Goal: Task Accomplishment & Management: Use online tool/utility

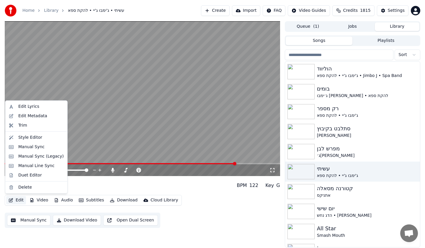
click at [22, 174] on div "Duet Editor" at bounding box center [30, 175] width 24 height 6
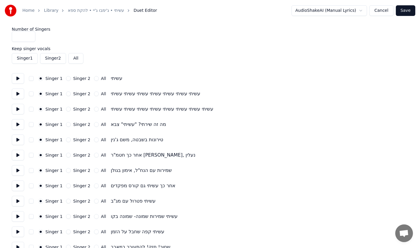
click at [23, 35] on input "*" at bounding box center [24, 36] width 24 height 11
click at [386, 10] on button "Cancel" at bounding box center [381, 10] width 24 height 11
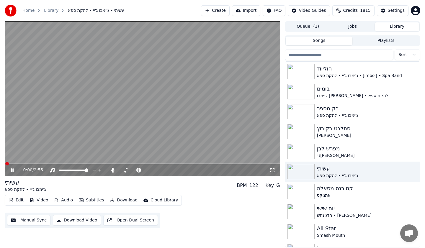
click at [127, 100] on video at bounding box center [142, 98] width 275 height 155
click at [330, 77] on div "ג'ימבו ג'יי • להקת ספא • Jimbo J • Spa Band" at bounding box center [364, 76] width 95 height 6
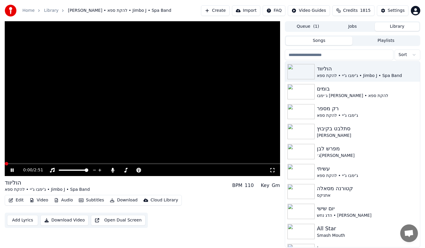
click at [17, 202] on button "Edit" at bounding box center [16, 200] width 20 height 8
click at [131, 126] on video at bounding box center [142, 98] width 275 height 155
click at [325, 206] on div "יום שישי" at bounding box center [364, 208] width 95 height 8
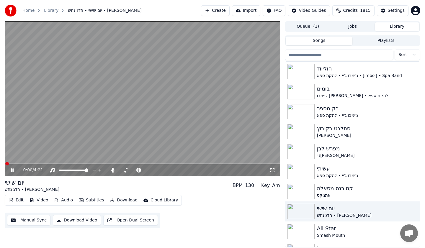
click at [108, 123] on video at bounding box center [142, 98] width 275 height 155
click at [16, 200] on button "Edit" at bounding box center [16, 200] width 20 height 8
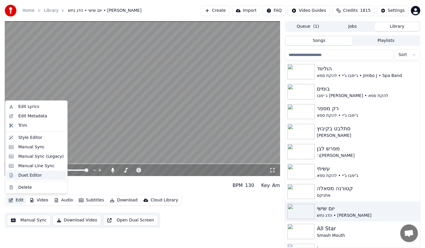
click at [20, 176] on div "Duet Editor" at bounding box center [30, 175] width 24 height 6
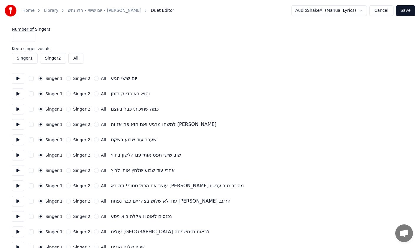
click at [30, 35] on input "*" at bounding box center [24, 36] width 24 height 11
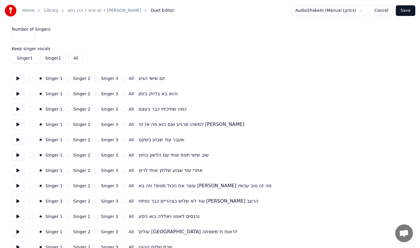
click at [77, 93] on label "Singer 2" at bounding box center [81, 94] width 17 height 4
click at [71, 93] on button "Singer 2" at bounding box center [68, 93] width 5 height 5
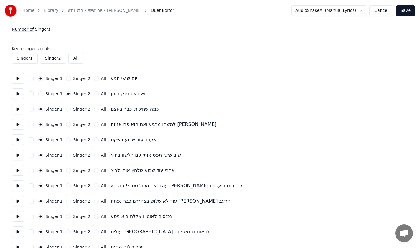
click at [31, 36] on input "*" at bounding box center [24, 36] width 24 height 11
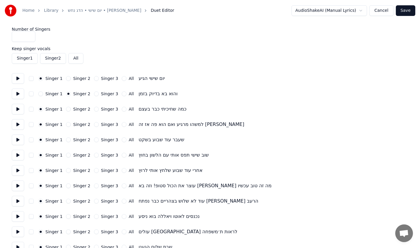
click at [101, 108] on label "Singer 3" at bounding box center [109, 109] width 17 height 4
click at [99, 108] on button "Singer 3" at bounding box center [96, 109] width 5 height 5
click at [129, 125] on label "All" at bounding box center [131, 124] width 5 height 4
click at [126, 125] on button "All" at bounding box center [124, 124] width 5 height 5
type input "*"
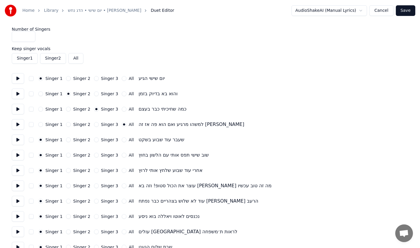
click at [31, 36] on input "*" at bounding box center [24, 36] width 24 height 11
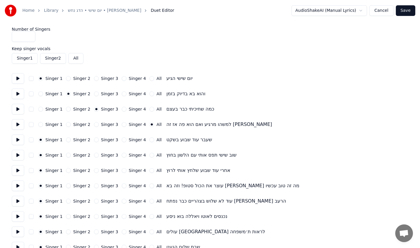
click at [129, 141] on label "Singer 4" at bounding box center [137, 140] width 17 height 4
click at [126, 141] on button "Singer 4" at bounding box center [124, 139] width 5 height 5
click at [401, 11] on button "Save" at bounding box center [405, 10] width 19 height 11
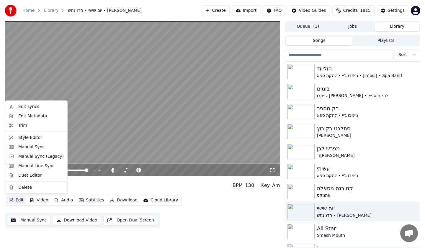
click at [16, 200] on button "Edit" at bounding box center [16, 200] width 20 height 8
click at [22, 149] on div "Manual Sync" at bounding box center [31, 147] width 26 height 6
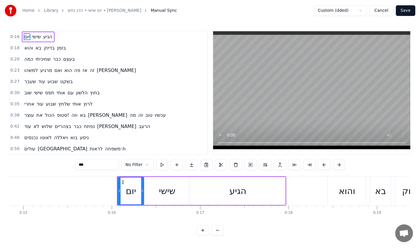
scroll to position [0, 1391]
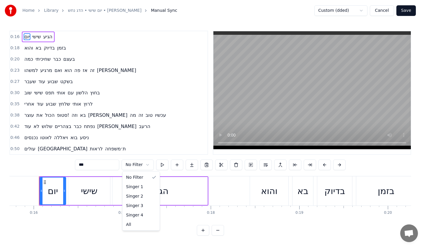
click at [137, 169] on html "Home Library יום שישי • הדג נחש • [PERSON_NAME] Manual Sync Custom (dded) Cance…" at bounding box center [212, 122] width 425 height 245
